Goal: Navigation & Orientation: Find specific page/section

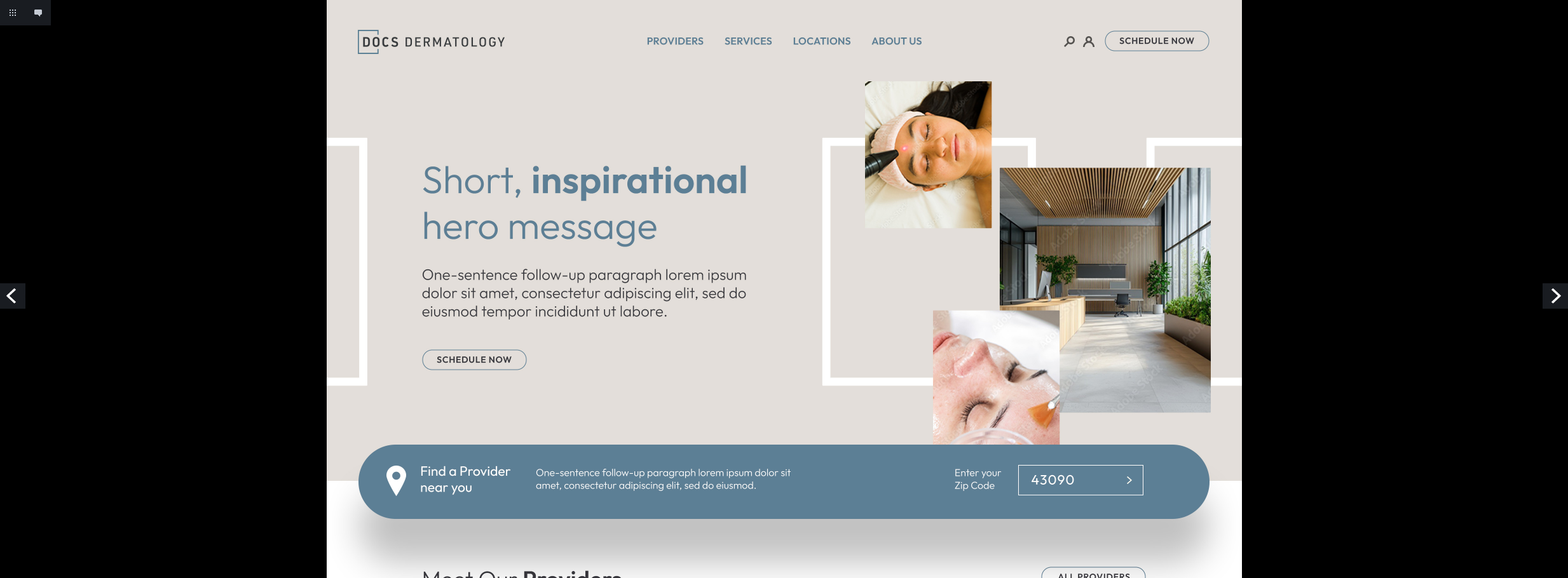
click at [1555, 297] on link "Next" at bounding box center [1556, 296] width 26 height 26
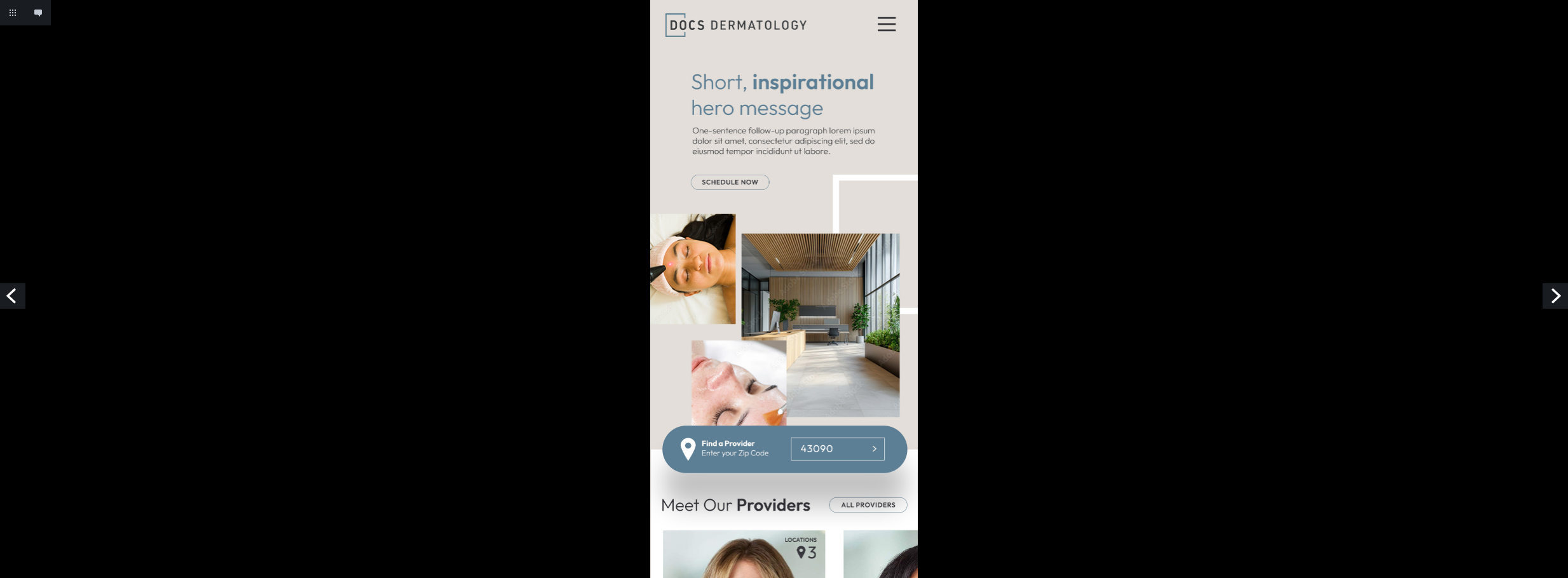
click at [1557, 300] on link "Next" at bounding box center [1556, 296] width 26 height 26
